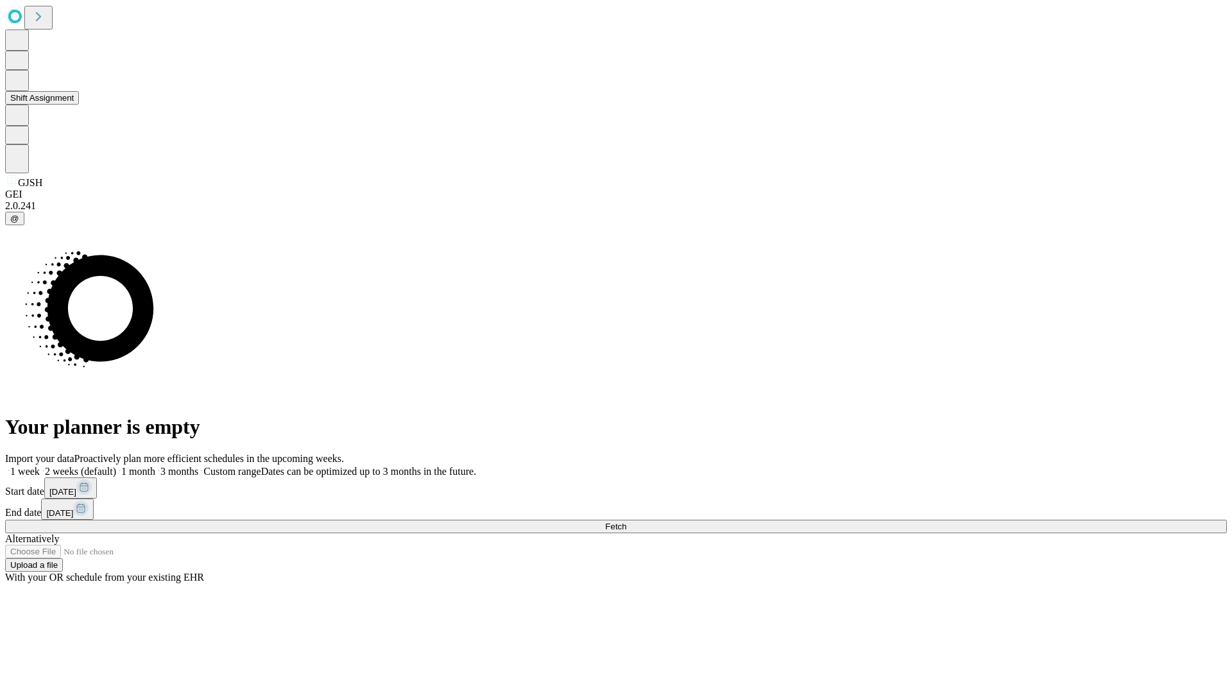
click at [79, 105] on button "Shift Assignment" at bounding box center [42, 97] width 74 height 13
